Goal: Task Accomplishment & Management: Use online tool/utility

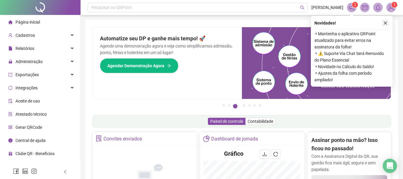
click at [382, 23] on button "button" at bounding box center [385, 22] width 7 height 7
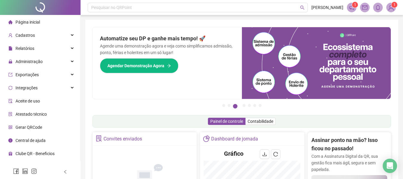
click at [26, 18] on div "Página inicial" at bounding box center [24, 22] width 32 height 12
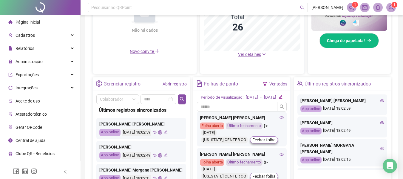
scroll to position [216, 0]
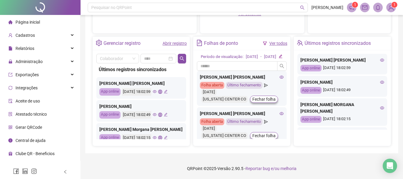
click at [175, 41] on link "Abrir registro" at bounding box center [174, 43] width 24 height 5
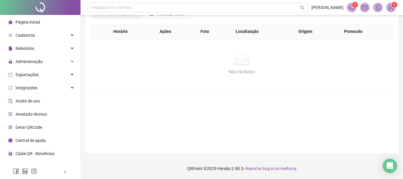
scroll to position [52, 0]
click at [29, 24] on span "Página inicial" at bounding box center [27, 22] width 24 height 5
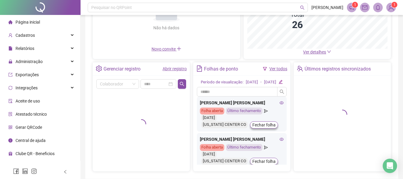
scroll to position [112, 0]
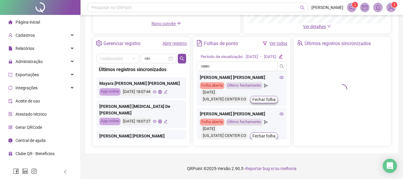
click at [272, 41] on link "Ver todos" at bounding box center [278, 43] width 18 height 5
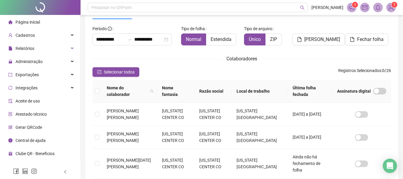
scroll to position [33, 0]
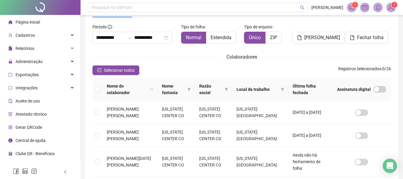
click at [28, 24] on span "Página inicial" at bounding box center [27, 22] width 24 height 5
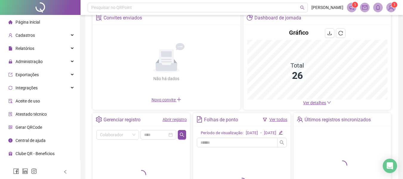
click at [173, 119] on link "Abrir registro" at bounding box center [174, 119] width 24 height 5
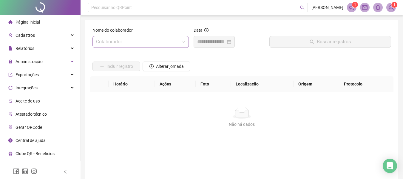
click at [114, 43] on input "search" at bounding box center [138, 41] width 84 height 11
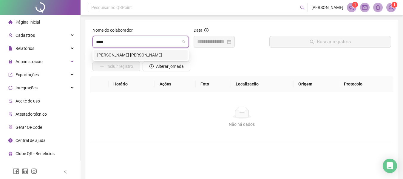
type input "*****"
click at [149, 55] on div "[PERSON_NAME] [PERSON_NAME]" at bounding box center [140, 55] width 87 height 7
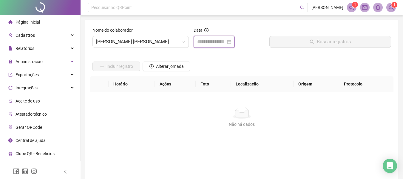
click at [213, 42] on input at bounding box center [211, 41] width 29 height 7
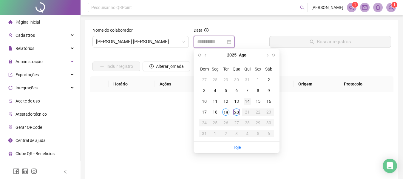
type input "**********"
click at [237, 113] on div "20" at bounding box center [236, 111] width 7 height 7
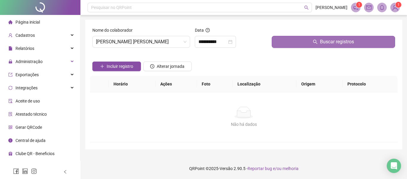
click at [340, 39] on span "Buscar registros" at bounding box center [337, 41] width 34 height 7
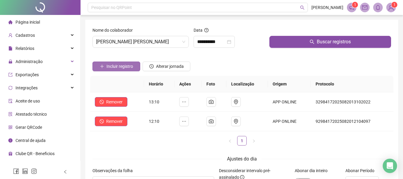
click at [119, 66] on span "Incluir registro" at bounding box center [119, 66] width 27 height 7
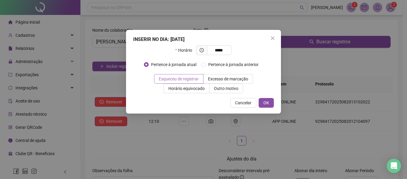
type input "*****"
drag, startPoint x: 179, startPoint y: 79, endPoint x: 244, endPoint y: 108, distance: 70.7
click at [180, 79] on span "Esqueceu de registrar" at bounding box center [179, 78] width 40 height 5
click at [267, 102] on span "OK" at bounding box center [266, 102] width 6 height 7
